Goal: Task Accomplishment & Management: Manage account settings

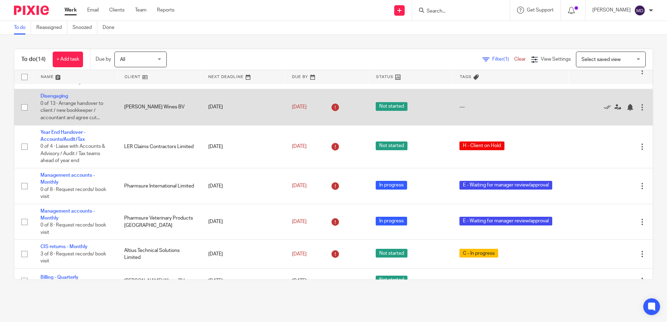
scroll to position [105, 0]
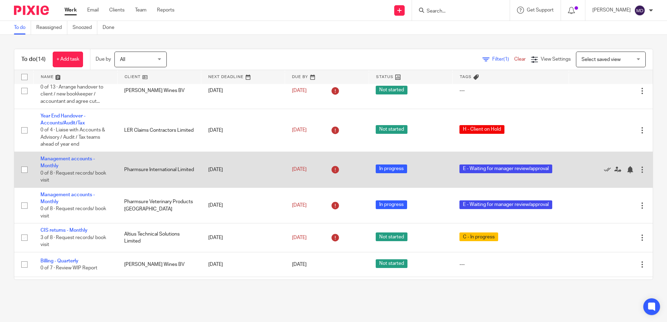
click at [48, 163] on td "Management accounts - Monthly 0 of 8 · Request records/ book visit" at bounding box center [75, 170] width 84 height 36
click at [51, 158] on link "Management accounts - Monthly" at bounding box center [67, 163] width 54 height 12
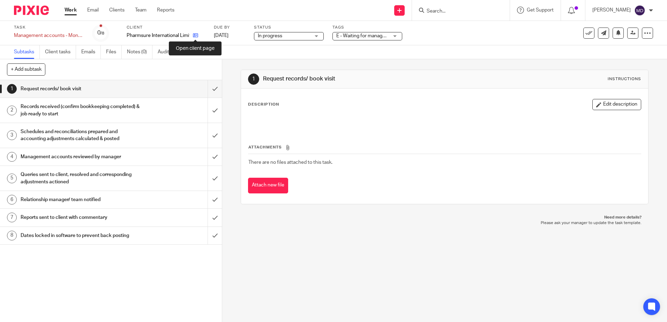
click at [194, 37] on icon at bounding box center [195, 35] width 5 height 5
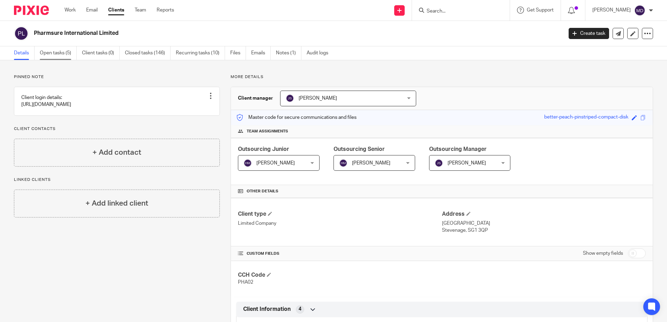
click at [52, 52] on link "Open tasks (5)" at bounding box center [58, 53] width 37 height 14
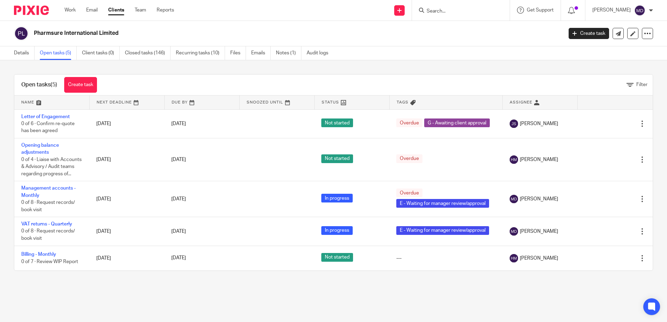
click at [444, 12] on input "Search" at bounding box center [457, 11] width 63 height 6
type input "altius"
click button "submit" at bounding box center [0, 0] width 0 height 0
click at [456, 24] on link at bounding box center [469, 27] width 91 height 10
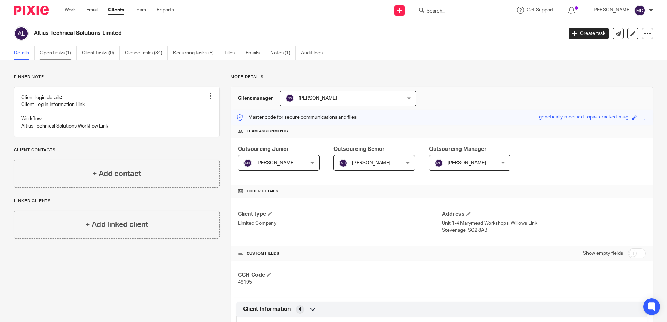
click at [56, 53] on link "Open tasks (1)" at bounding box center [58, 53] width 37 height 14
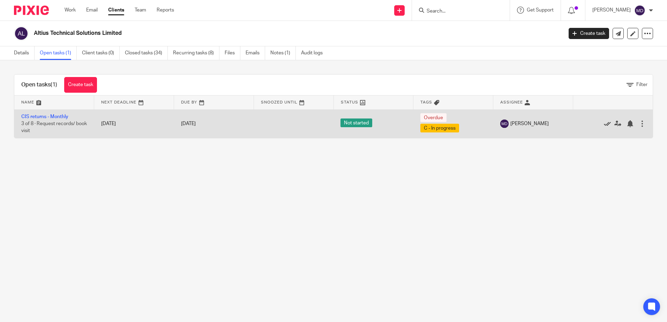
click at [604, 124] on icon at bounding box center [607, 123] width 7 height 7
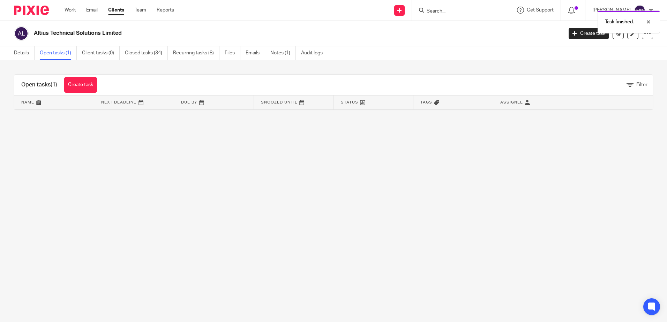
click at [419, 156] on main "Altius Technical Solutions Limited Create task Update from Companies House Expo…" at bounding box center [333, 161] width 667 height 322
click at [450, 15] on div at bounding box center [461, 10] width 98 height 21
click at [449, 10] on input "Search" at bounding box center [457, 11] width 63 height 6
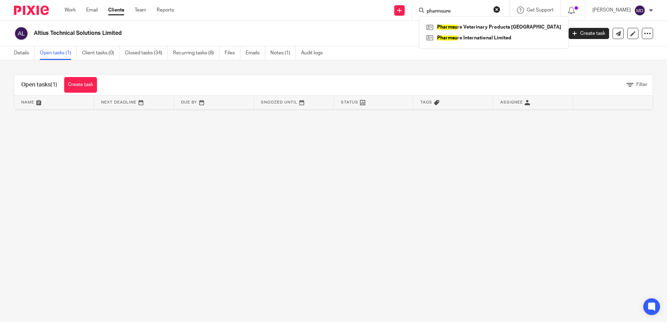
type input "pharmsure"
click button "submit" at bounding box center [0, 0] width 0 height 0
click at [489, 38] on link at bounding box center [492, 38] width 137 height 10
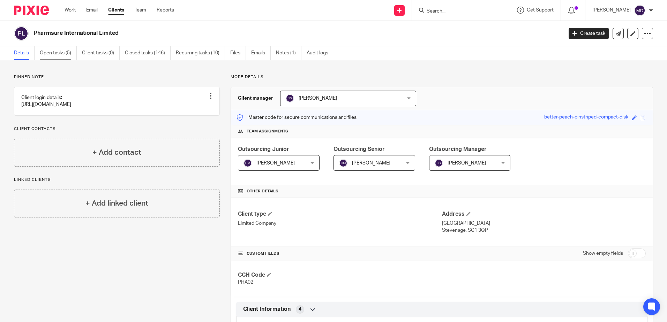
click at [58, 53] on link "Open tasks (5)" at bounding box center [58, 53] width 37 height 14
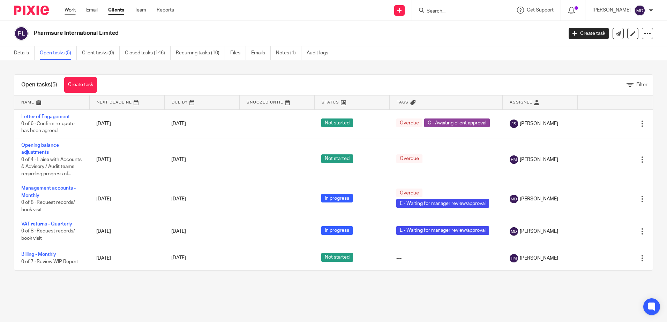
click at [68, 10] on link "Work" at bounding box center [70, 10] width 11 height 7
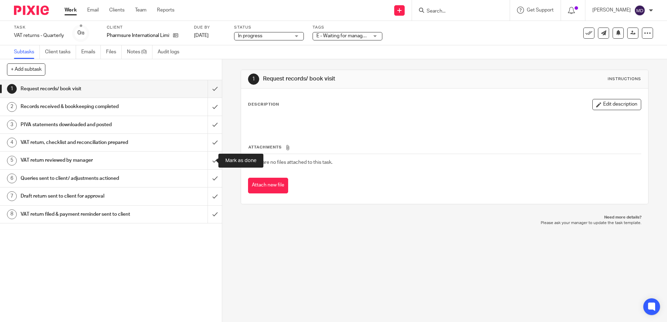
drag, startPoint x: 207, startPoint y: 161, endPoint x: 230, endPoint y: 158, distance: 22.5
click at [207, 161] on input "submit" at bounding box center [111, 160] width 222 height 17
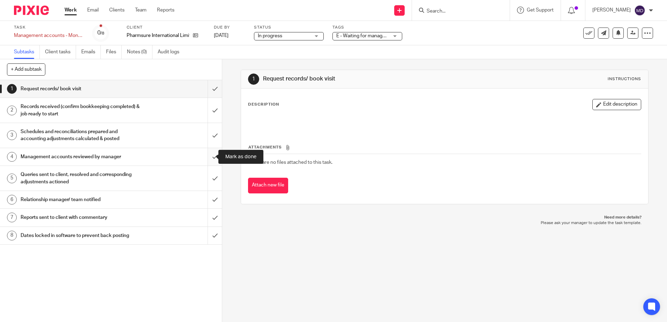
click at [204, 157] on input "submit" at bounding box center [111, 156] width 222 height 17
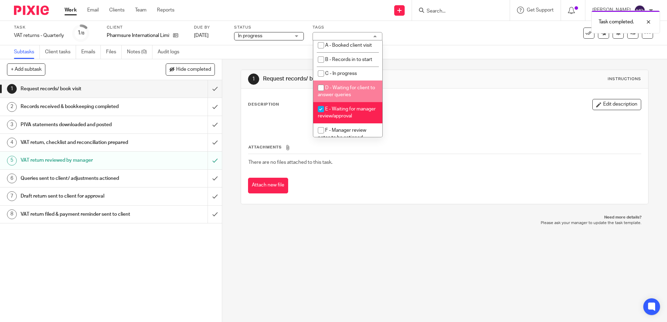
scroll to position [35, 0]
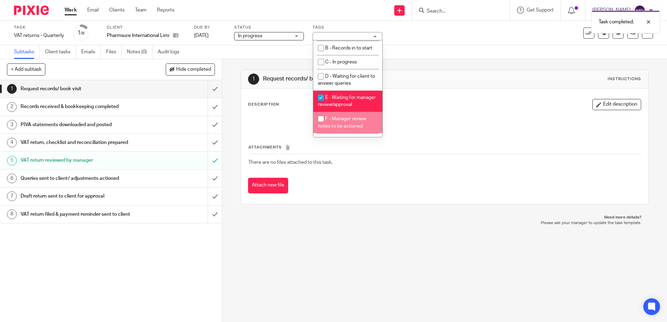
click at [354, 121] on li "F - Manager review notes to be actioned" at bounding box center [347, 122] width 69 height 21
checkbox input "true"
click at [355, 108] on li "E - Waiting for manager review/approval" at bounding box center [347, 101] width 69 height 21
checkbox input "false"
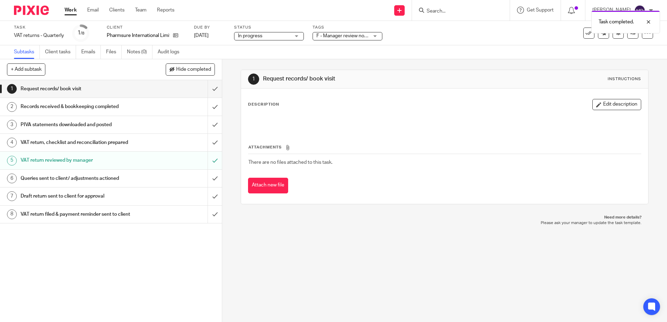
click at [499, 45] on div "Task VAT returns - Quarterly Save VAT returns - Quarterly 1 /8 Client Pharmsure…" at bounding box center [333, 33] width 667 height 24
click at [631, 36] on link at bounding box center [632, 33] width 11 height 11
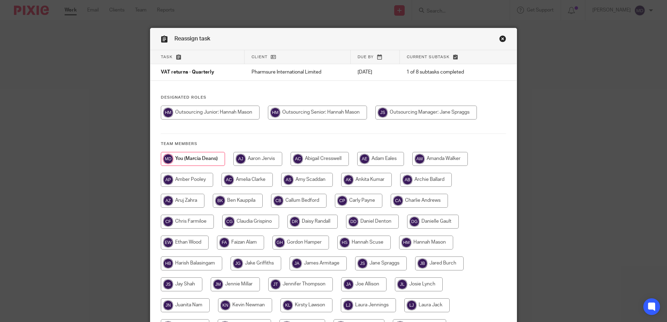
click at [329, 115] on input "radio" at bounding box center [317, 113] width 99 height 14
radio input "true"
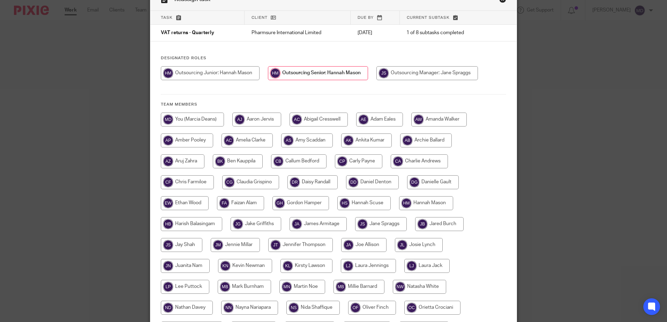
scroll to position [159, 0]
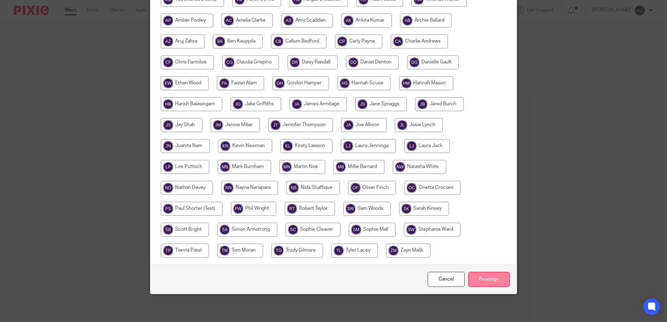
click at [485, 275] on input "Reassign" at bounding box center [489, 279] width 42 height 15
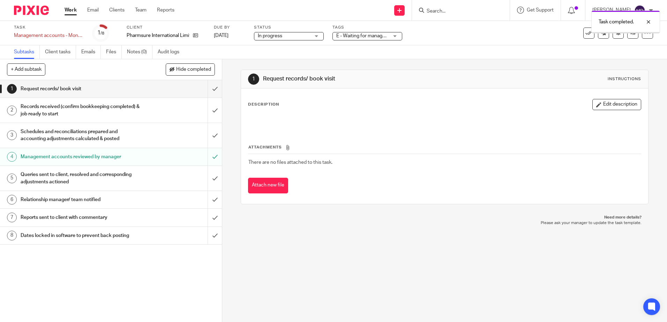
click at [396, 36] on div "E - Waiting for manager review/approval" at bounding box center [367, 36] width 70 height 8
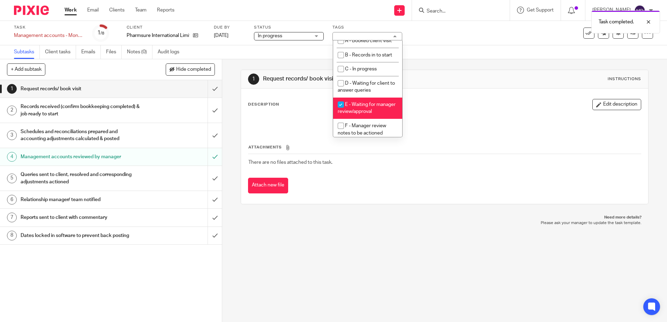
scroll to position [74, 0]
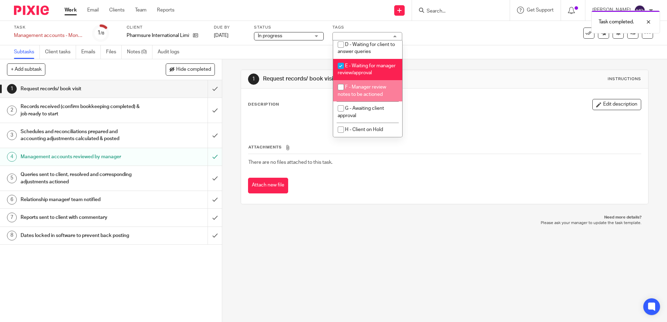
click at [380, 93] on span "F - Manager review notes to be actioned" at bounding box center [362, 91] width 48 height 12
checkbox input "true"
click at [378, 70] on li "E - Waiting for manager review/approval" at bounding box center [367, 69] width 69 height 21
checkbox input "false"
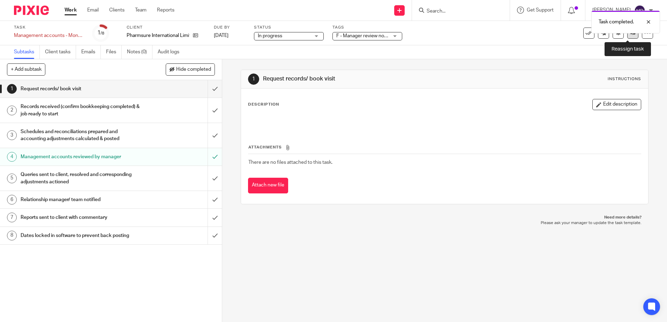
click at [629, 36] on link at bounding box center [632, 33] width 11 height 11
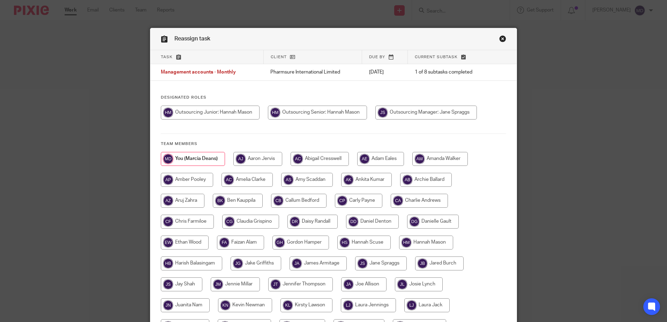
click at [331, 114] on input "radio" at bounding box center [317, 113] width 99 height 14
radio input "true"
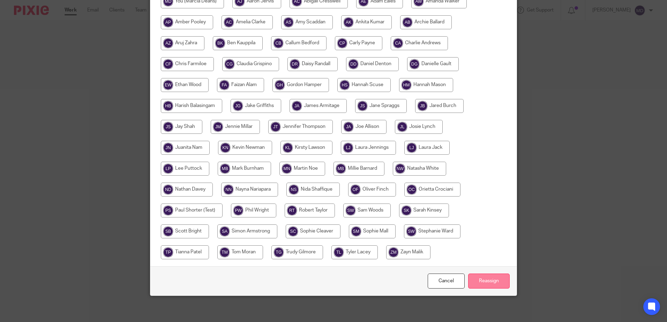
scroll to position [159, 0]
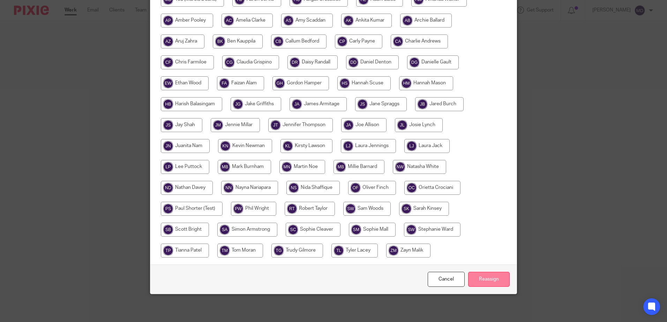
click at [486, 279] on input "Reassign" at bounding box center [489, 279] width 42 height 15
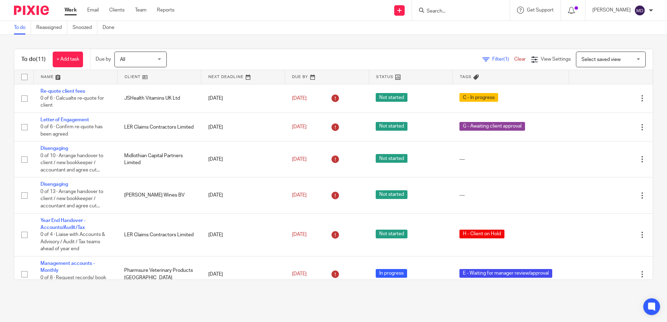
click at [130, 77] on link at bounding box center [159, 77] width 83 height 14
